Goal: Task Accomplishment & Management: Use online tool/utility

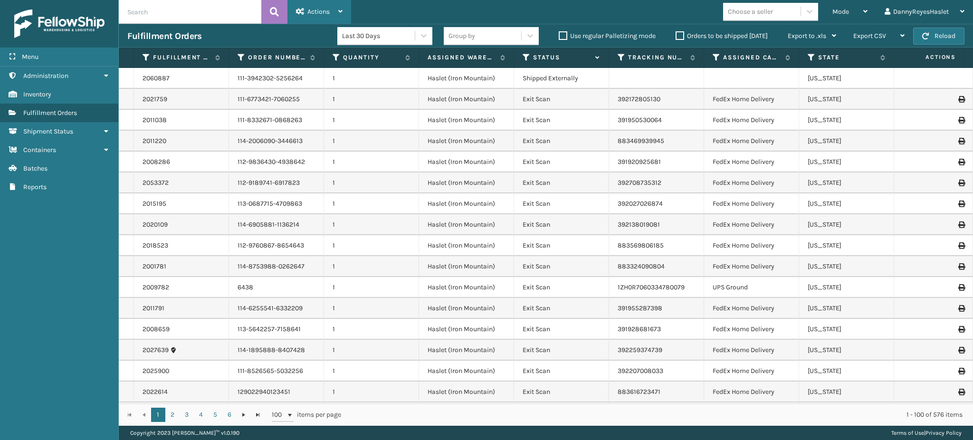
click at [325, 2] on div "Actions" at bounding box center [319, 12] width 47 height 24
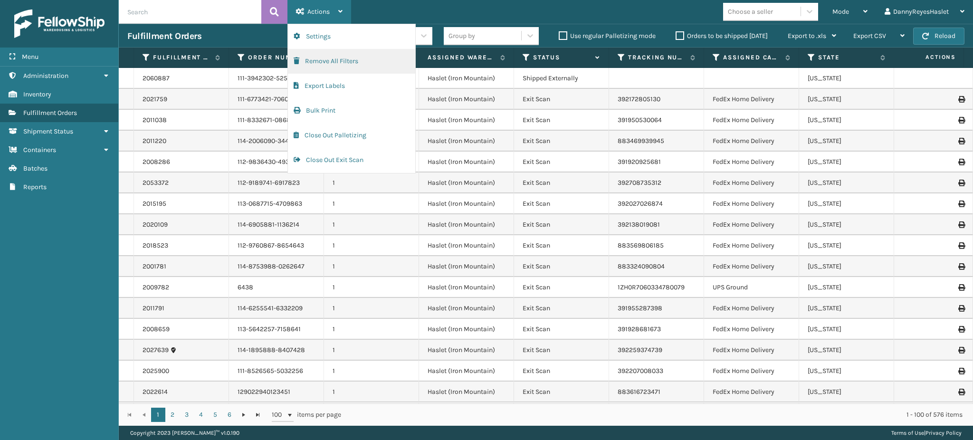
click at [344, 63] on button "Remove All Filters" at bounding box center [351, 61] width 127 height 25
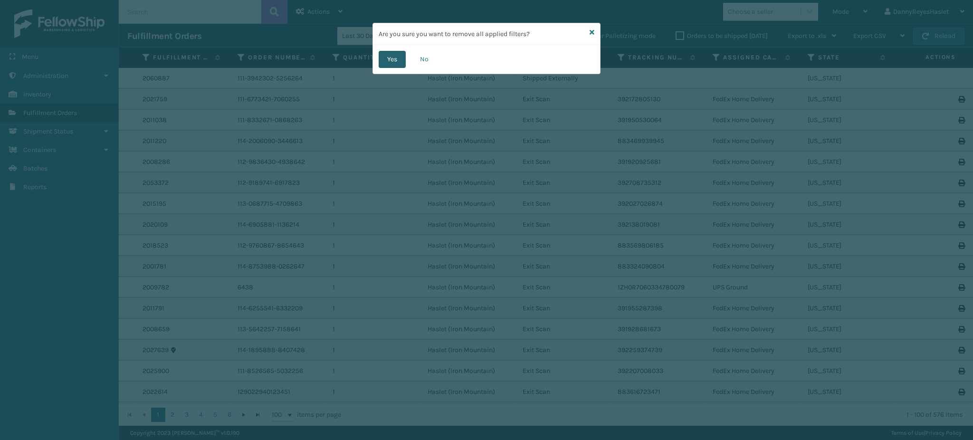
click at [397, 62] on button "Yes" at bounding box center [392, 59] width 27 height 17
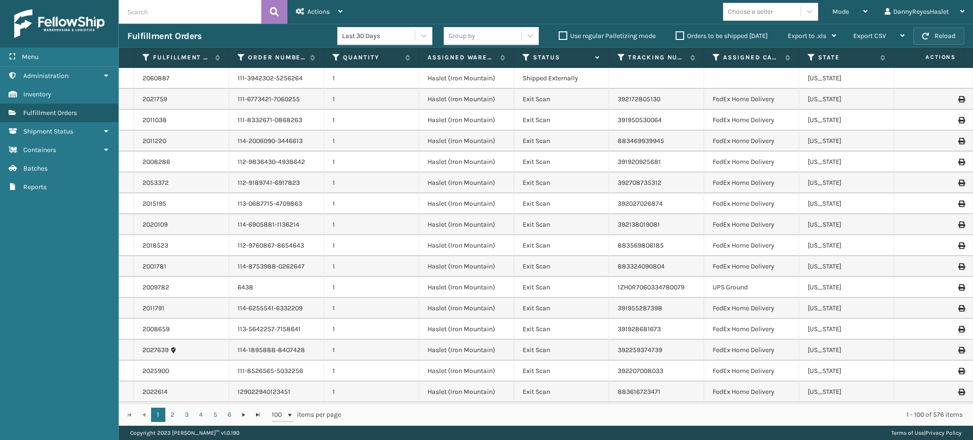
click at [930, 34] on button "Reload" at bounding box center [938, 36] width 51 height 17
click at [845, 20] on div "Mode" at bounding box center [849, 12] width 35 height 24
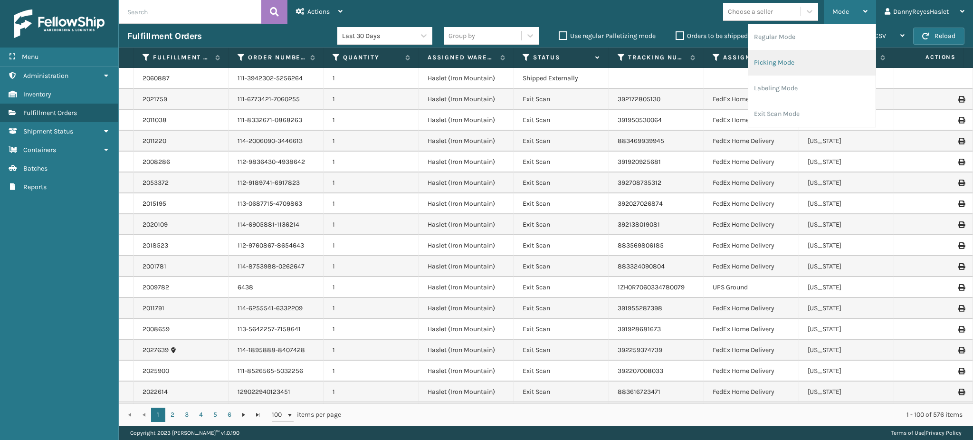
click at [811, 68] on li "Picking Mode" at bounding box center [811, 63] width 127 height 26
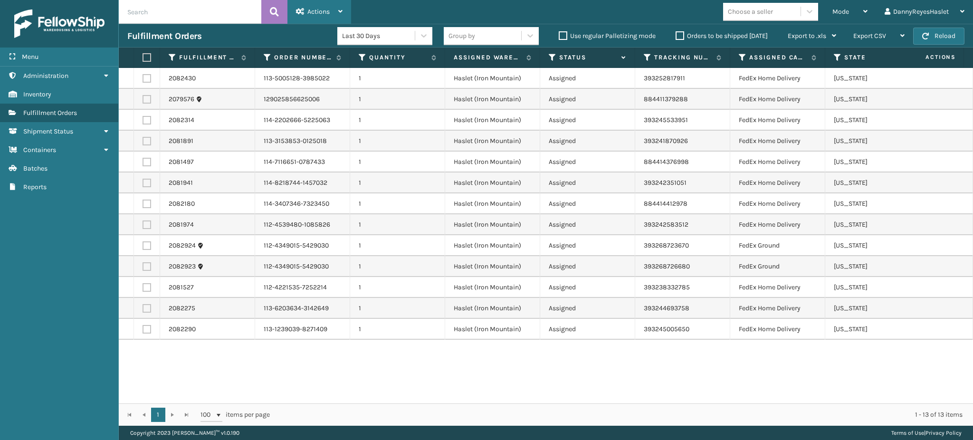
click at [313, 14] on span "Actions" at bounding box center [318, 12] width 22 height 8
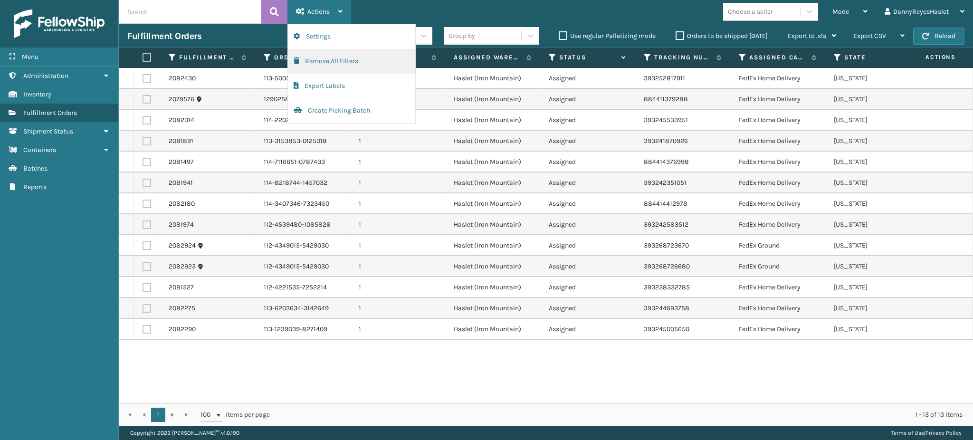
click at [323, 63] on button "Remove All Filters" at bounding box center [351, 61] width 127 height 25
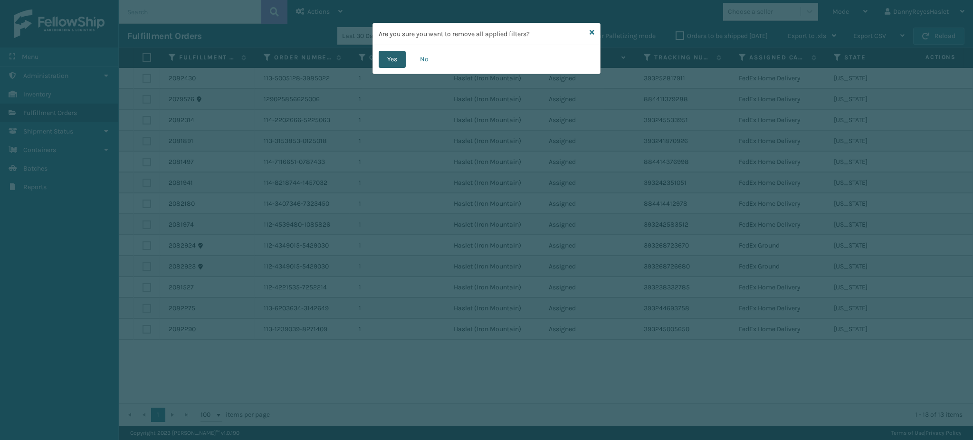
click at [396, 56] on button "Yes" at bounding box center [392, 59] width 27 height 17
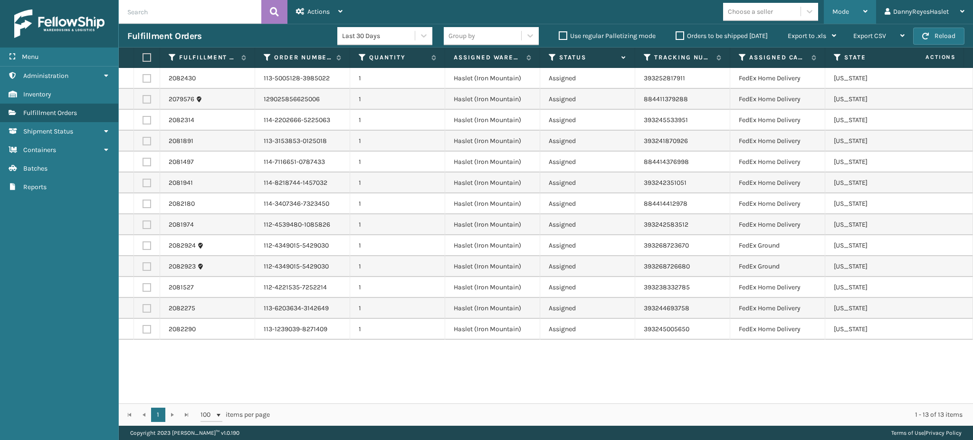
click at [854, 14] on div "Mode" at bounding box center [849, 12] width 35 height 24
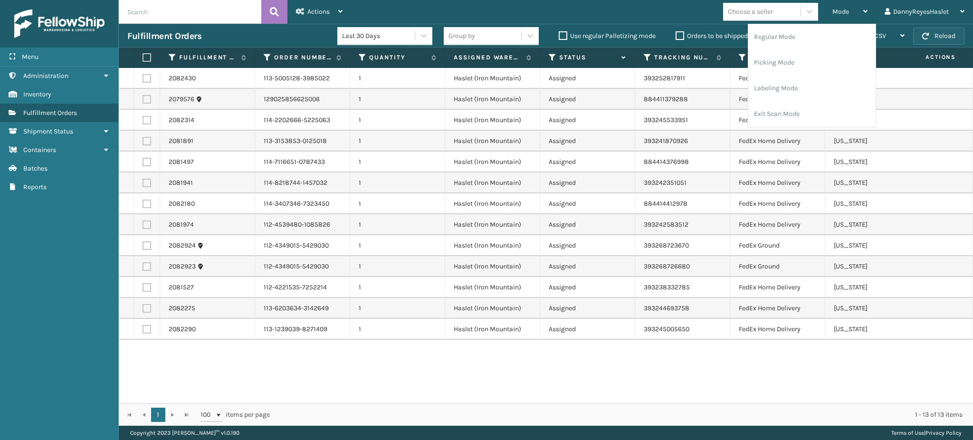
click at [946, 30] on button "Reload" at bounding box center [938, 36] width 51 height 17
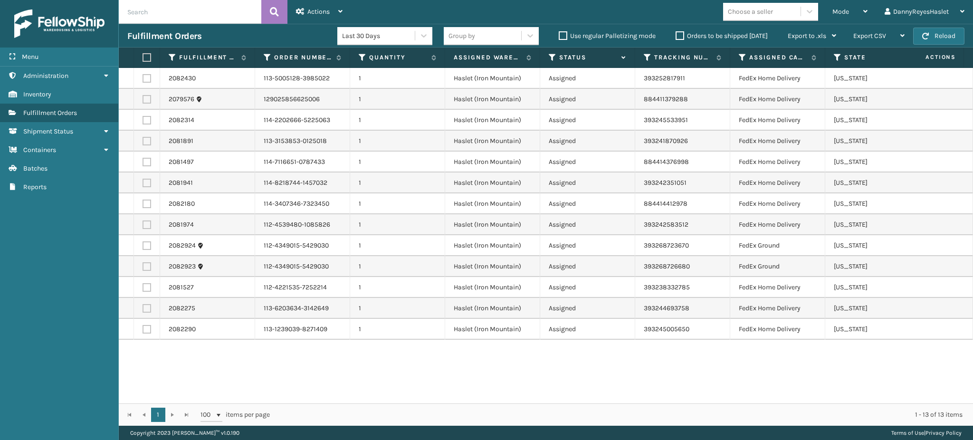
click at [144, 59] on label at bounding box center [145, 57] width 6 height 9
click at [143, 59] on input "checkbox" at bounding box center [142, 58] width 0 height 6
checkbox input "true"
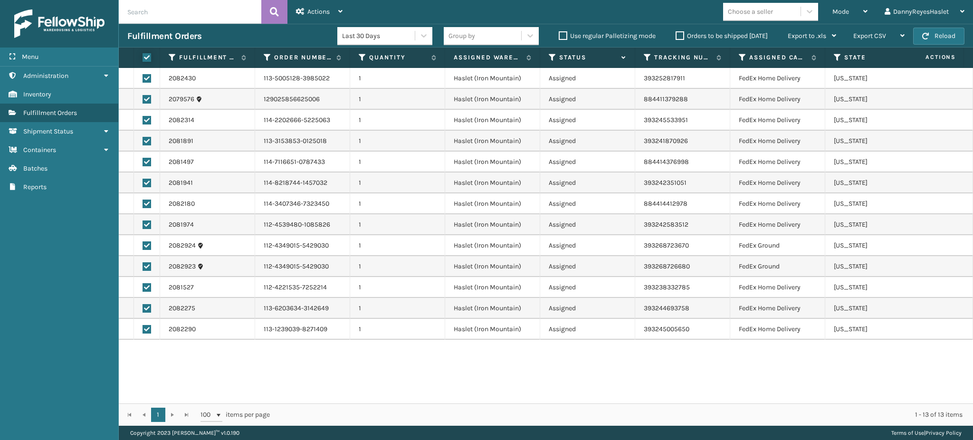
checkbox input "true"
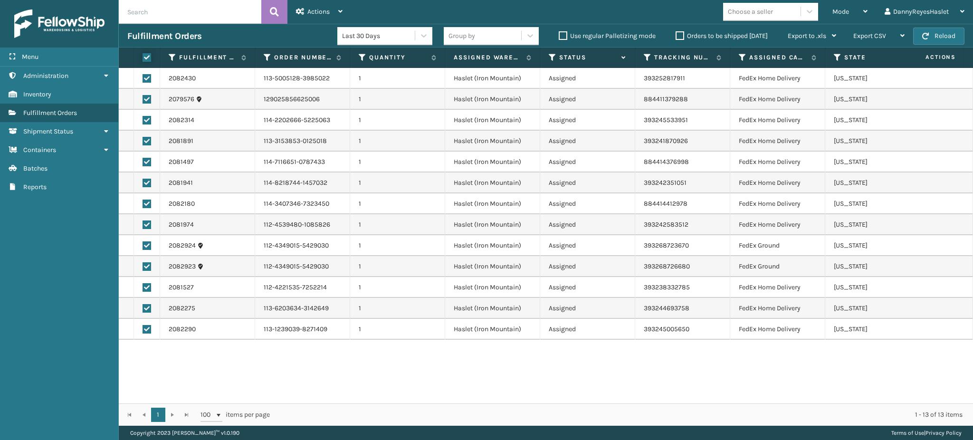
checkbox input "true"
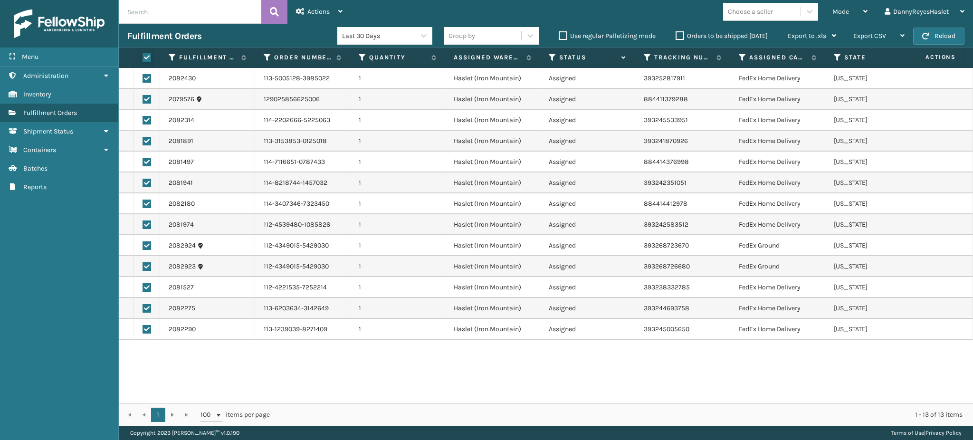
checkbox input "true"
click at [330, 3] on div "Actions" at bounding box center [319, 12] width 47 height 24
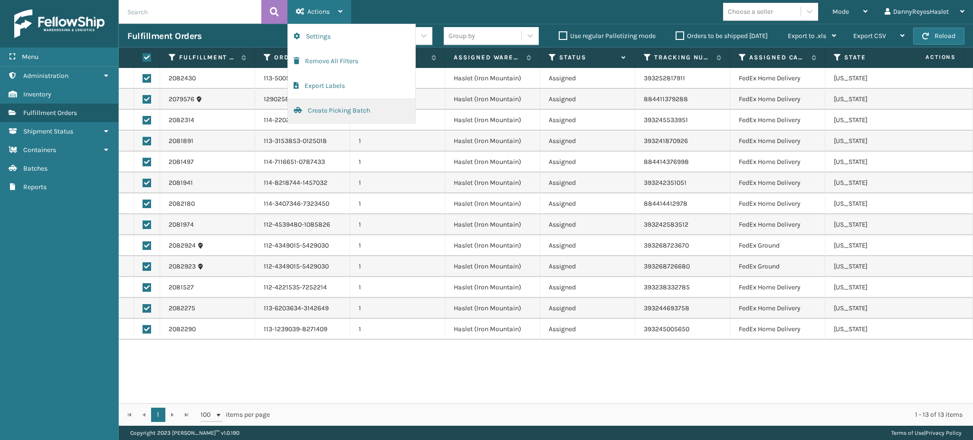
click at [331, 113] on button "Create Picking Batch" at bounding box center [351, 110] width 127 height 25
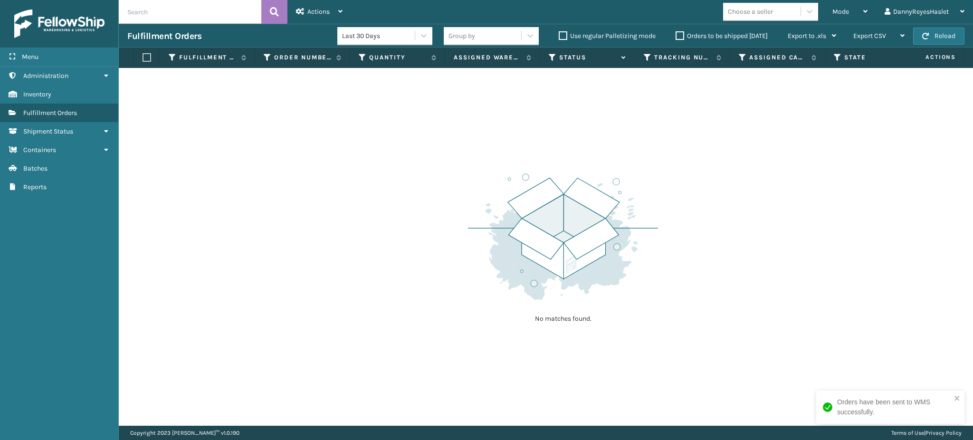
click at [773, 382] on div "No matches found." at bounding box center [546, 247] width 854 height 358
